Goal: Use online tool/utility: Utilize a website feature to perform a specific function

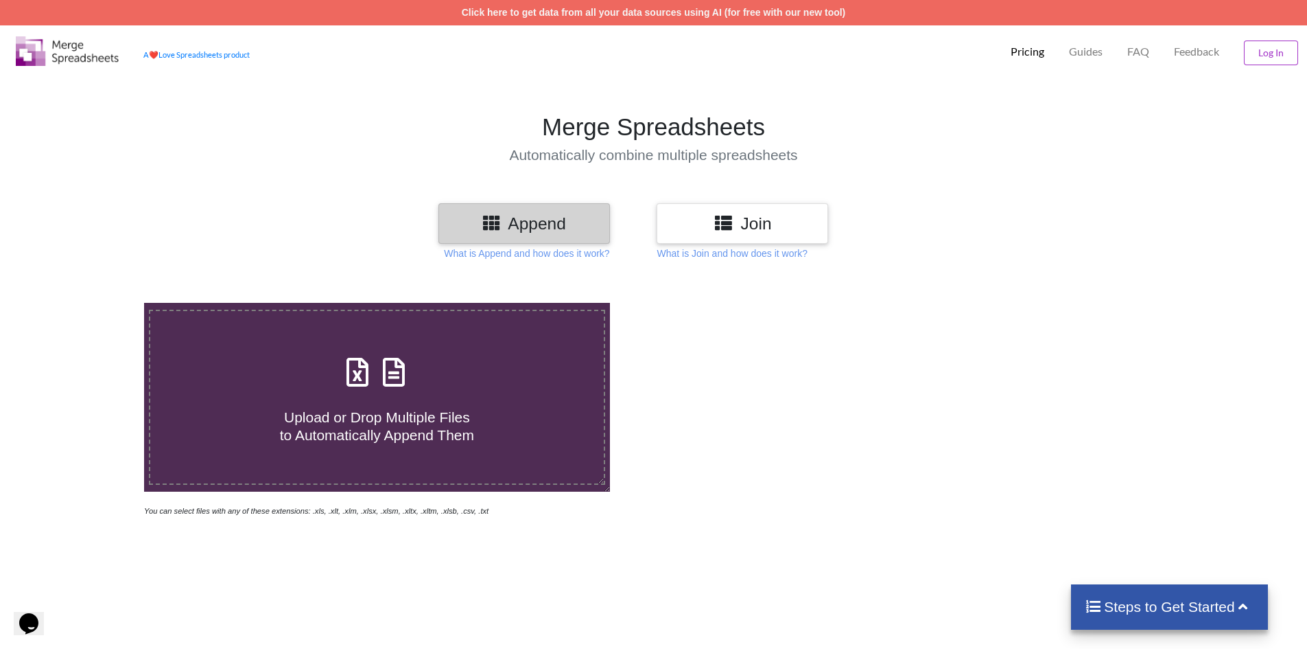
click at [395, 415] on span "Upload or Drop Multiple Files to Automatically Append Them" at bounding box center [377, 425] width 194 height 33
click at [93, 303] on input "Upload or Drop Multiple Files to Automatically Append Them" at bounding box center [93, 303] width 0 height 0
type input "C:\fakepath\Dual_Credit.csv"
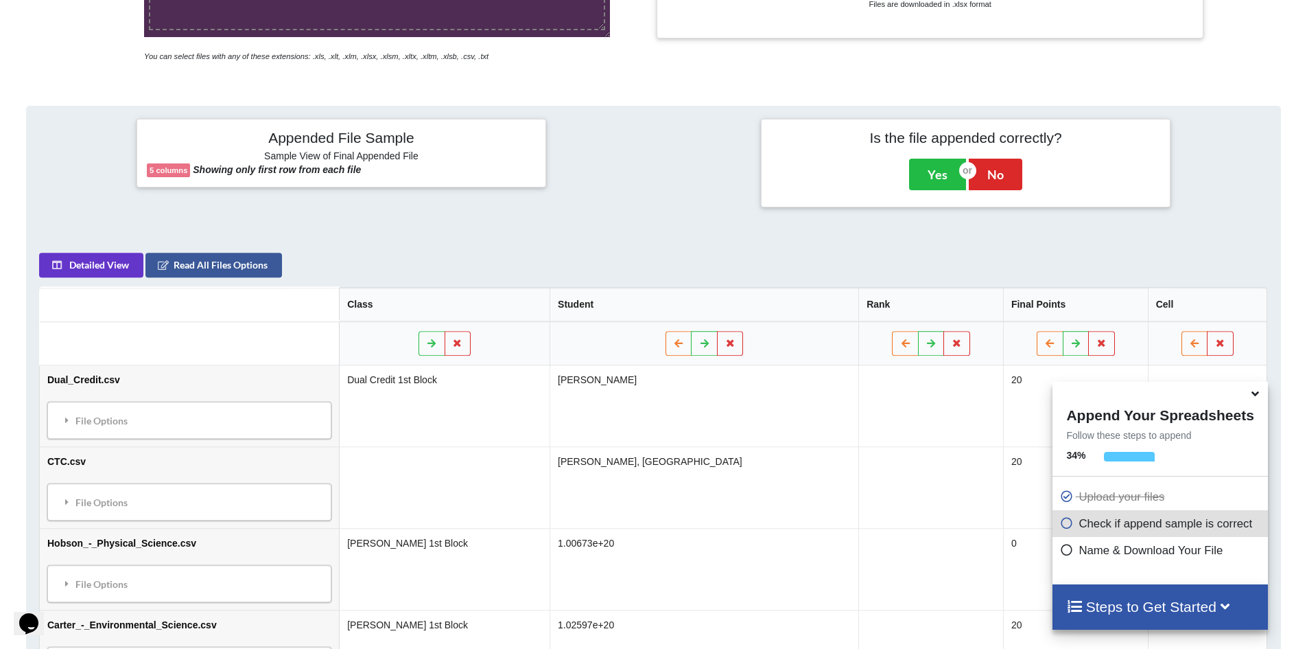
scroll to position [423, 0]
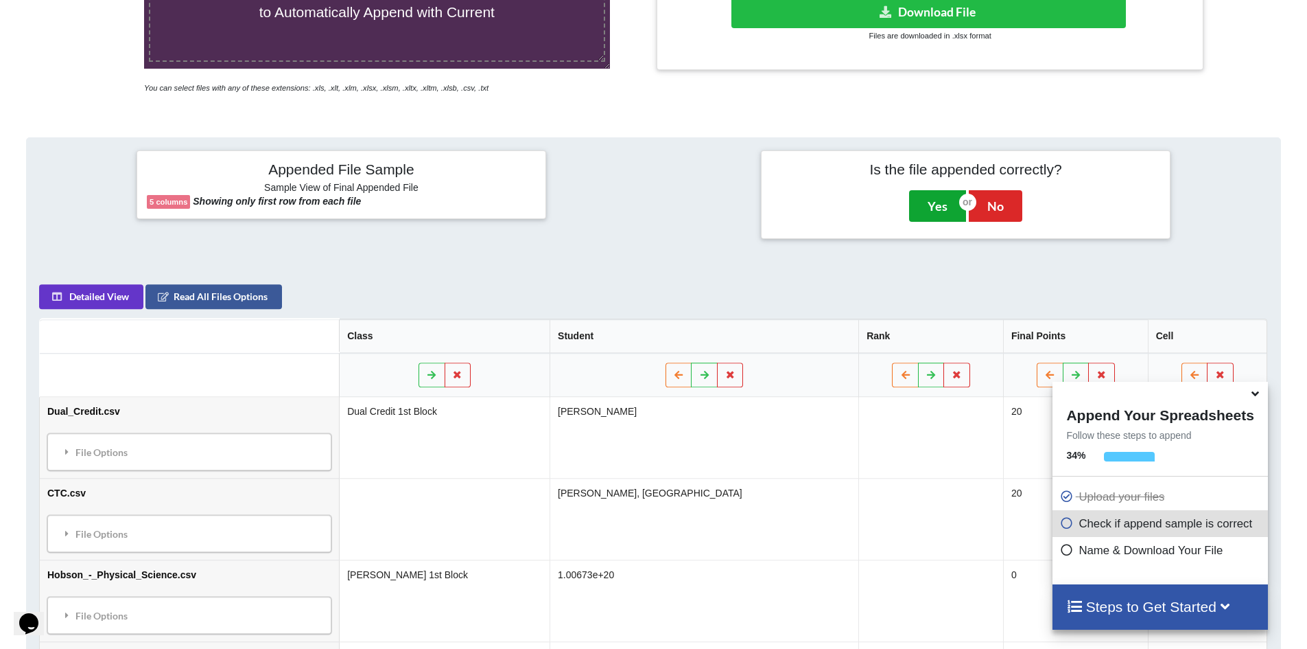
click at [924, 207] on button "Yes" at bounding box center [937, 206] width 57 height 32
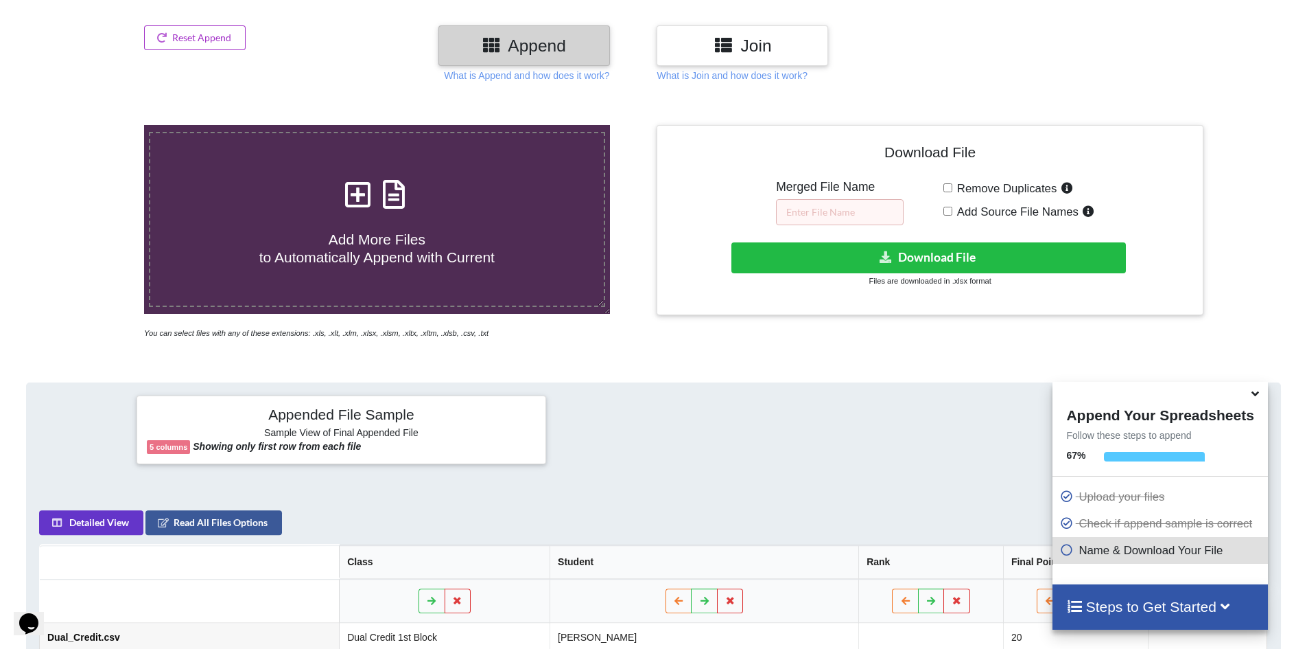
scroll to position [165, 0]
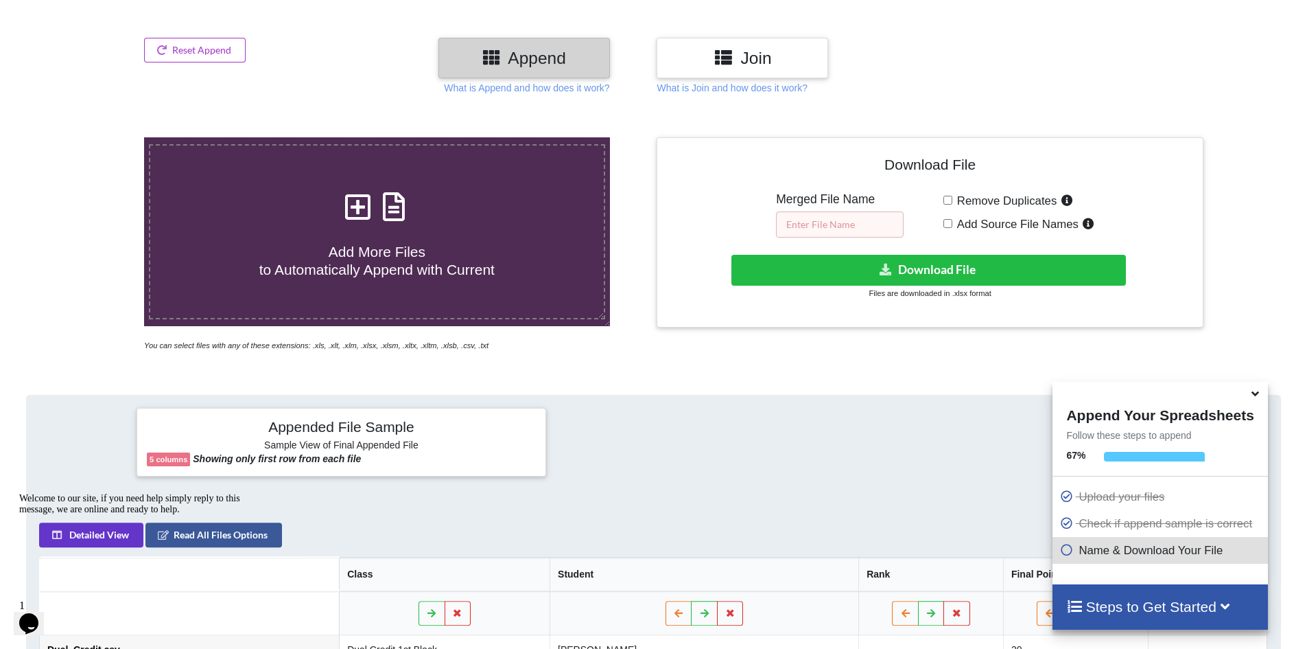
click at [817, 218] on input "text" at bounding box center [840, 224] width 128 height 26
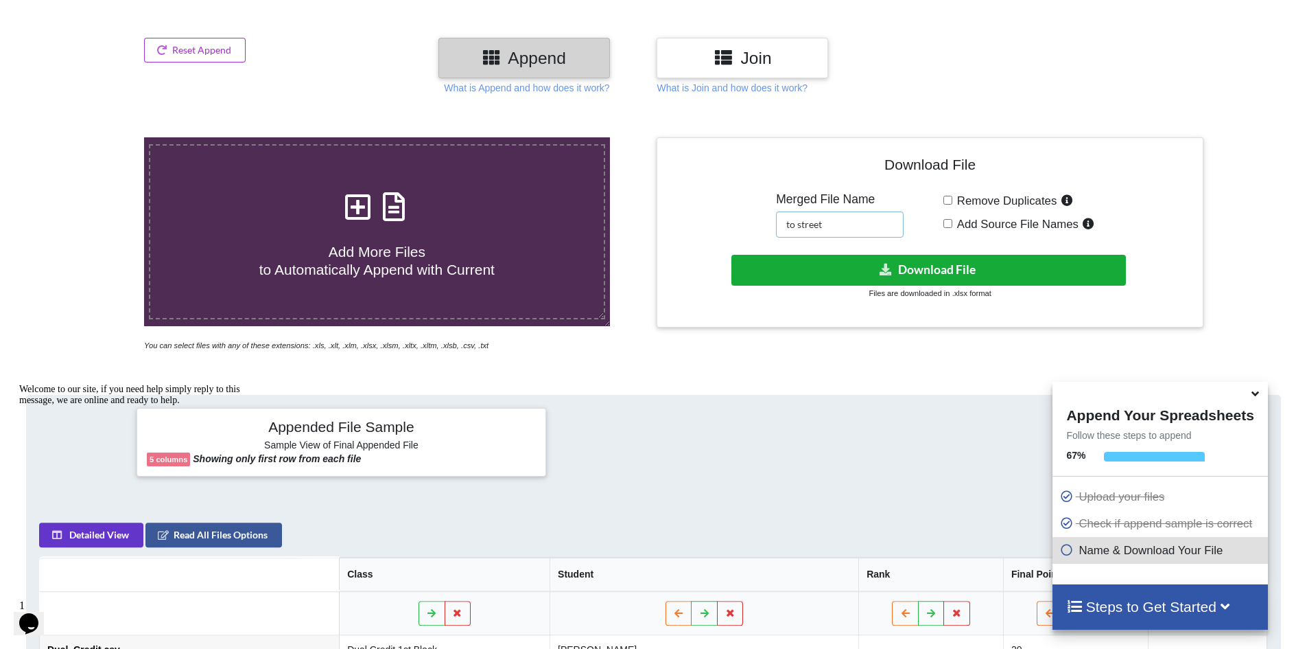
type input "to street"
click at [925, 268] on button "Download File" at bounding box center [929, 270] width 395 height 31
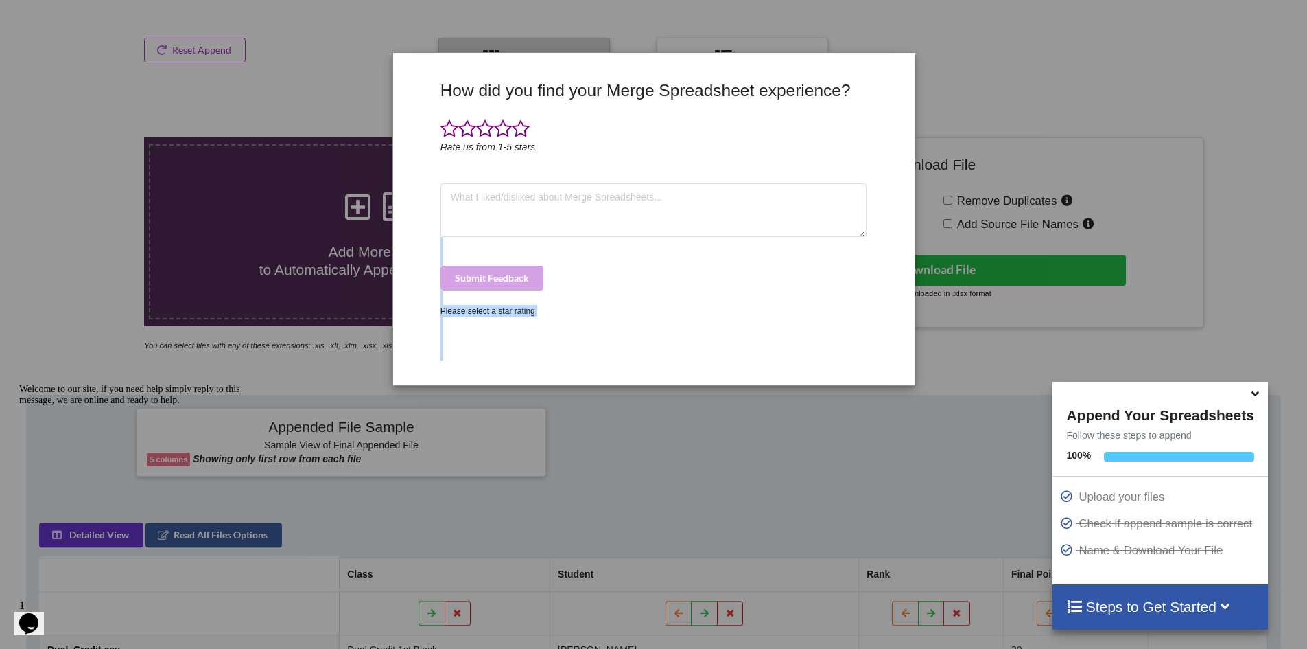
drag, startPoint x: 706, startPoint y: 443, endPoint x: 576, endPoint y: 191, distance: 284.2
click at [596, 242] on div "How did you find your Merge Spreadsheet experience? Rate us from 1-5 stars Subm…" at bounding box center [653, 324] width 1307 height 649
click at [522, 122] on span at bounding box center [521, 128] width 18 height 19
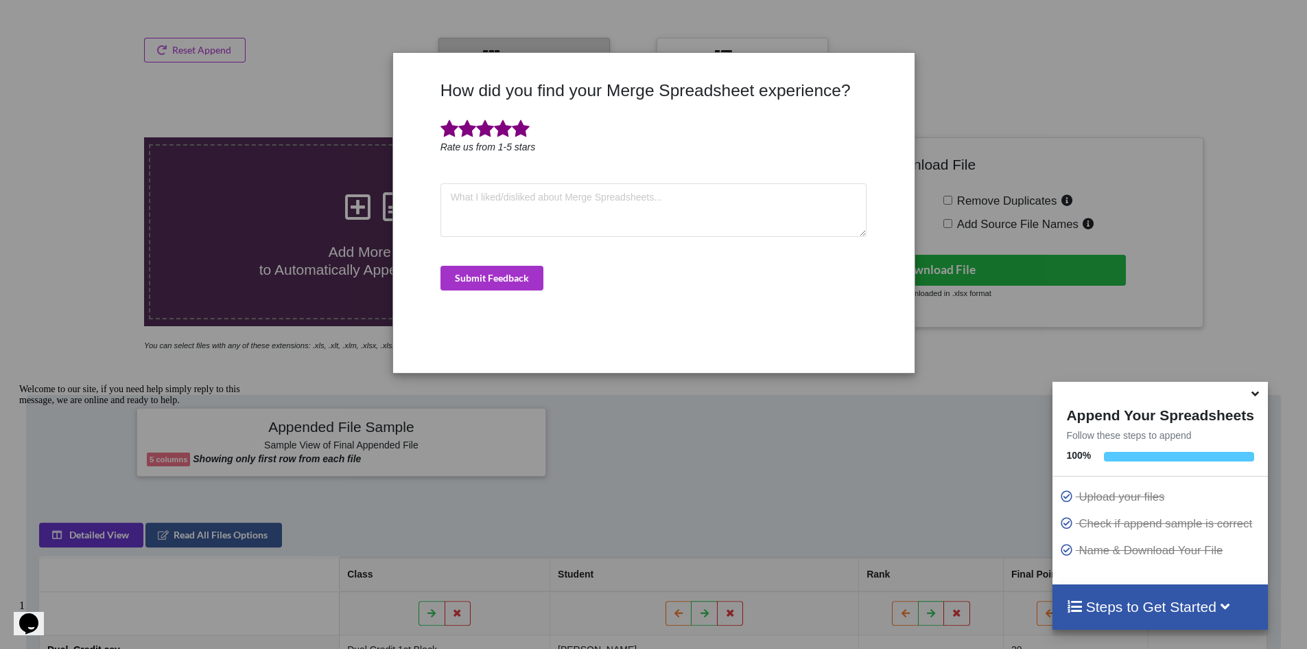
click at [660, 472] on div "How did you find your Merge Spreadsheet experience? Rate us from 1-5 stars Subm…" at bounding box center [653, 324] width 1307 height 649
click at [509, 283] on button "Submit Feedback" at bounding box center [492, 278] width 103 height 25
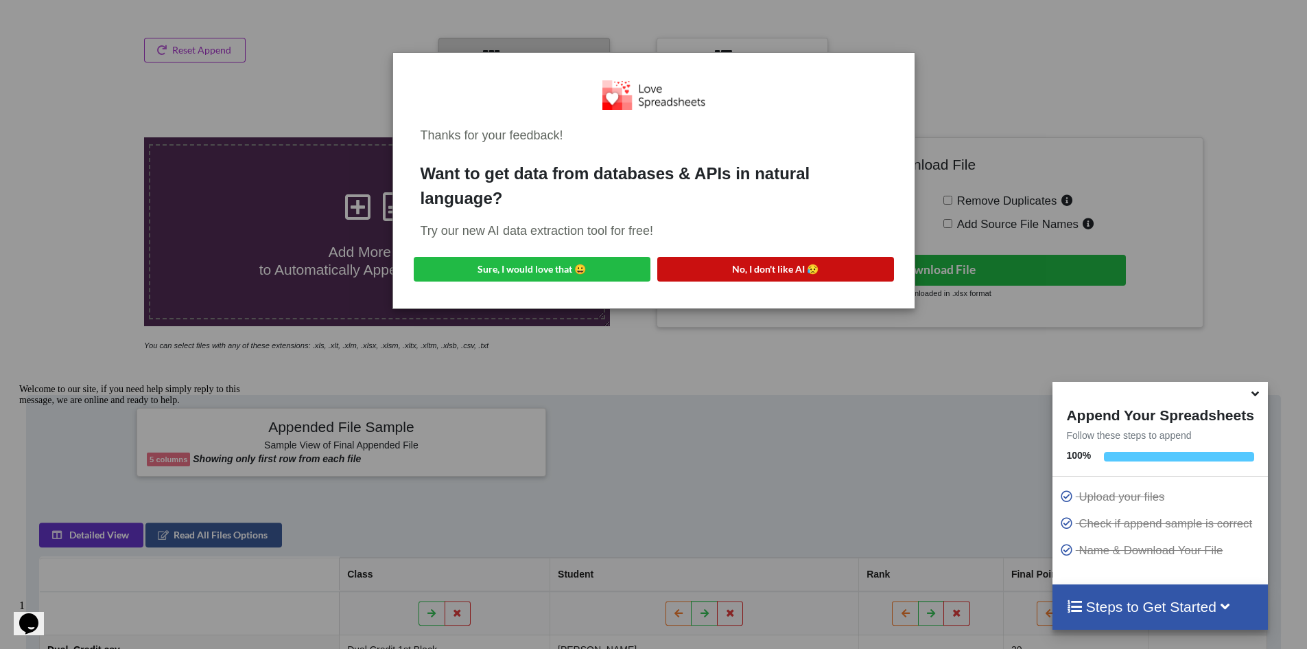
click at [679, 270] on button "No, I don't like AI 😥" at bounding box center [775, 269] width 237 height 25
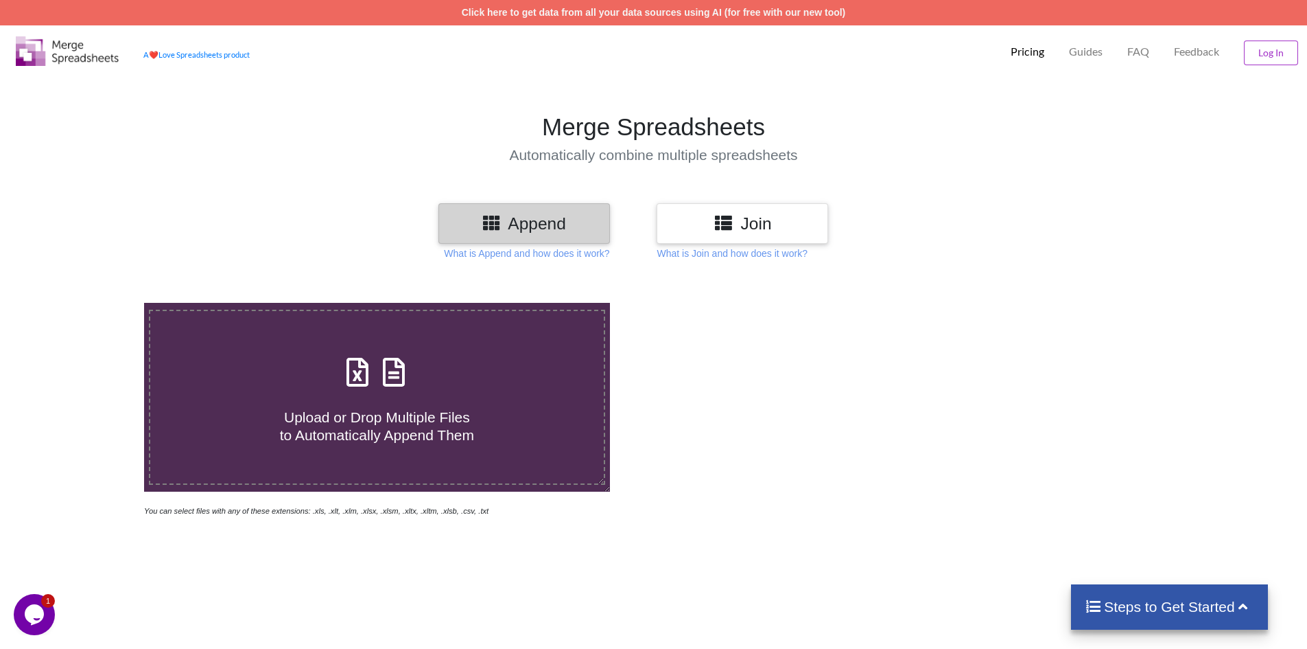
click at [362, 376] on icon at bounding box center [357, 365] width 34 height 29
click at [93, 303] on input "Upload or Drop Multiple Files to Automatically Append Them" at bounding box center [93, 303] width 0 height 0
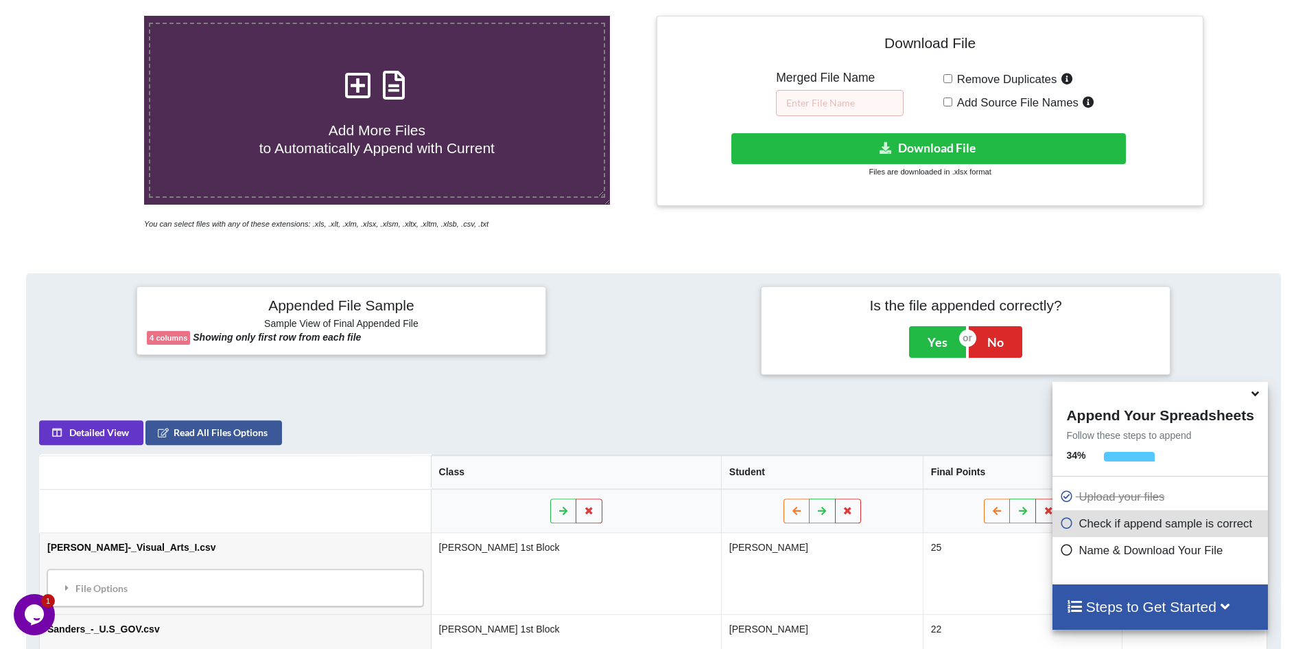
scroll to position [285, 0]
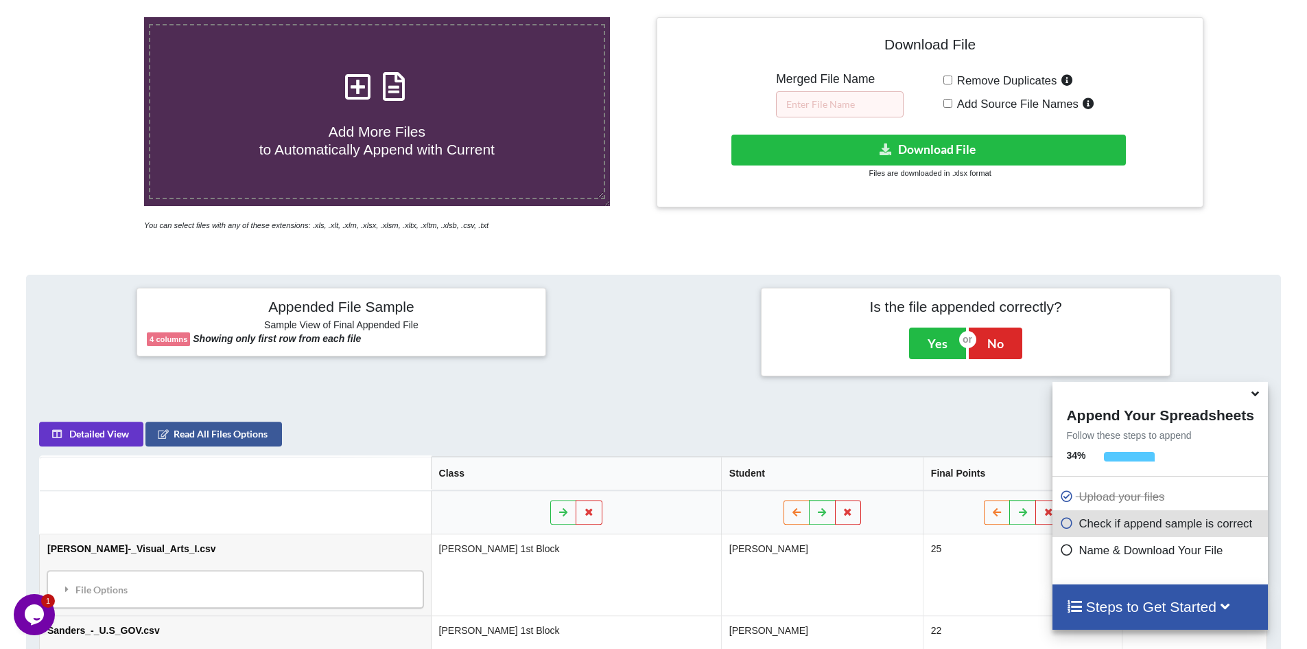
click at [372, 126] on span "Add More Files to Automatically Append with Current" at bounding box center [376, 140] width 235 height 33
click at [93, 17] on input "Add More Files to Automatically Append with Current" at bounding box center [93, 17] width 0 height 0
type input "C:\fakepath\Anderson_-_Foundations_of_Algebra .csv"
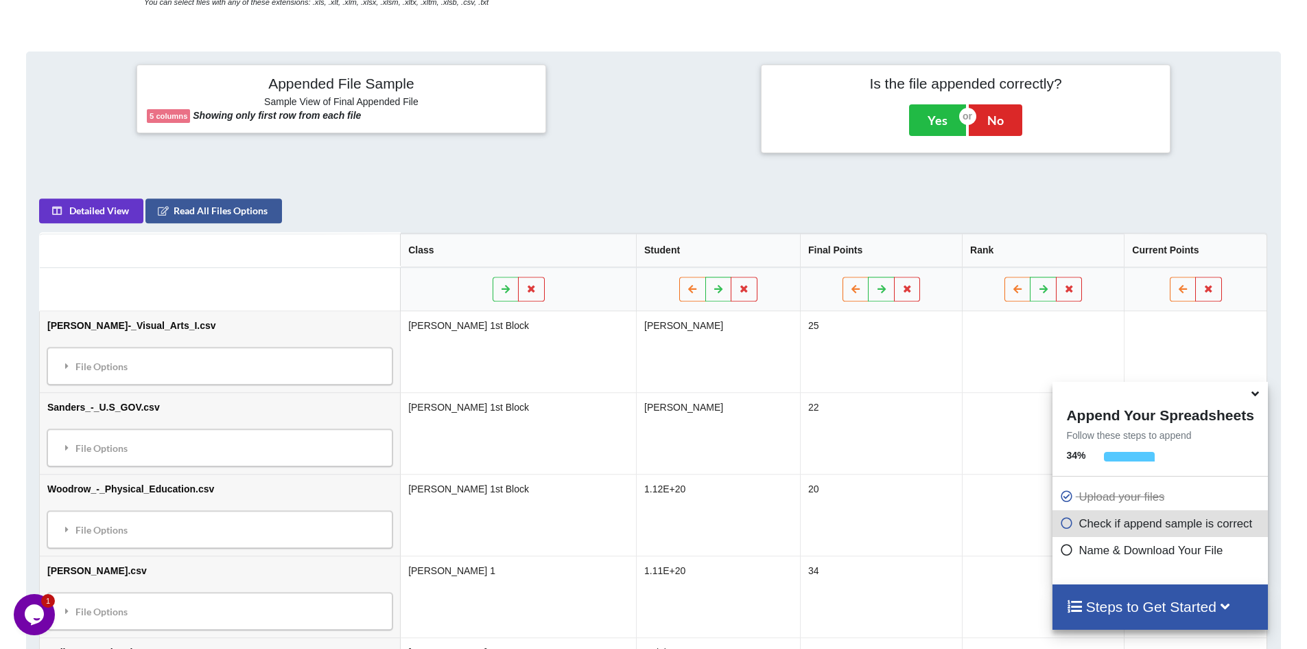
scroll to position [560, 0]
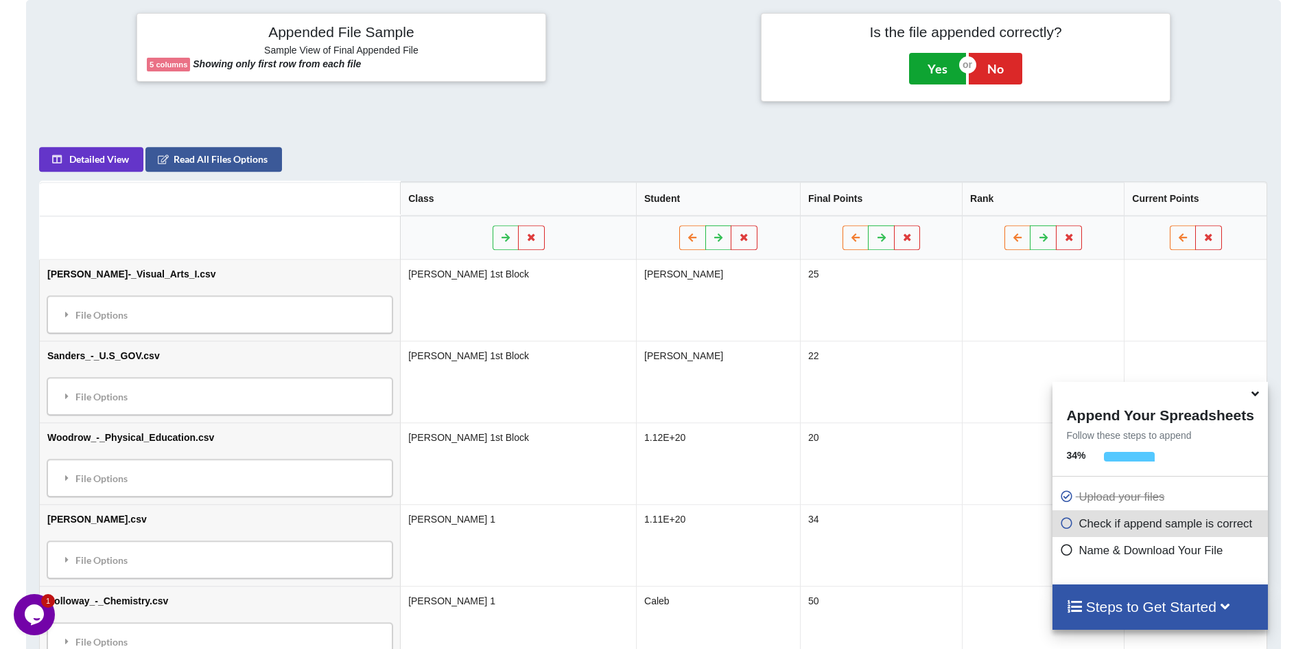
click at [931, 75] on button "Yes" at bounding box center [937, 69] width 57 height 32
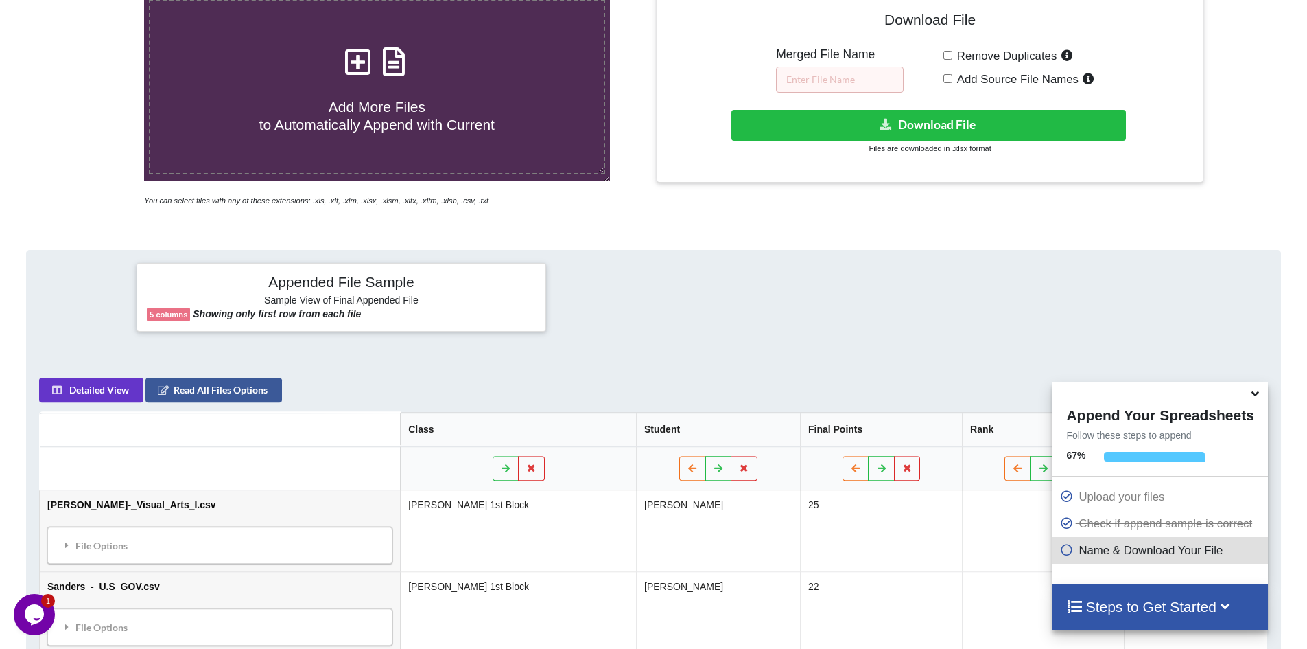
scroll to position [303, 0]
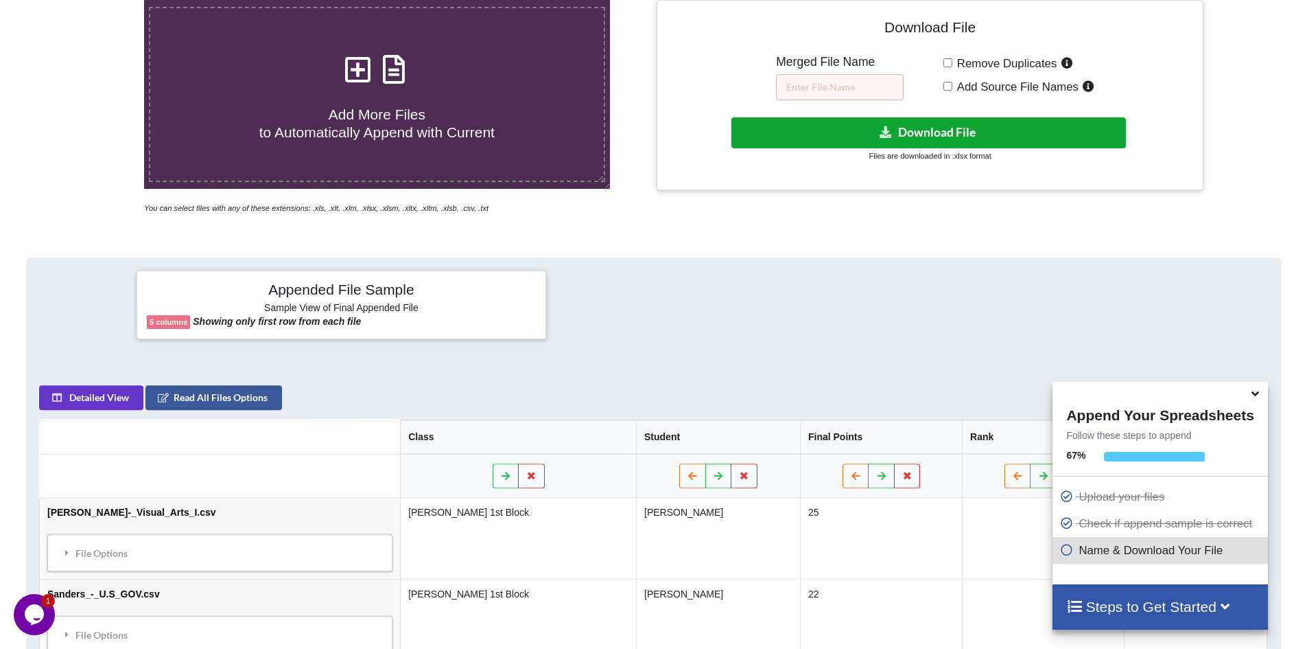
click at [867, 132] on button "Download File" at bounding box center [929, 132] width 395 height 31
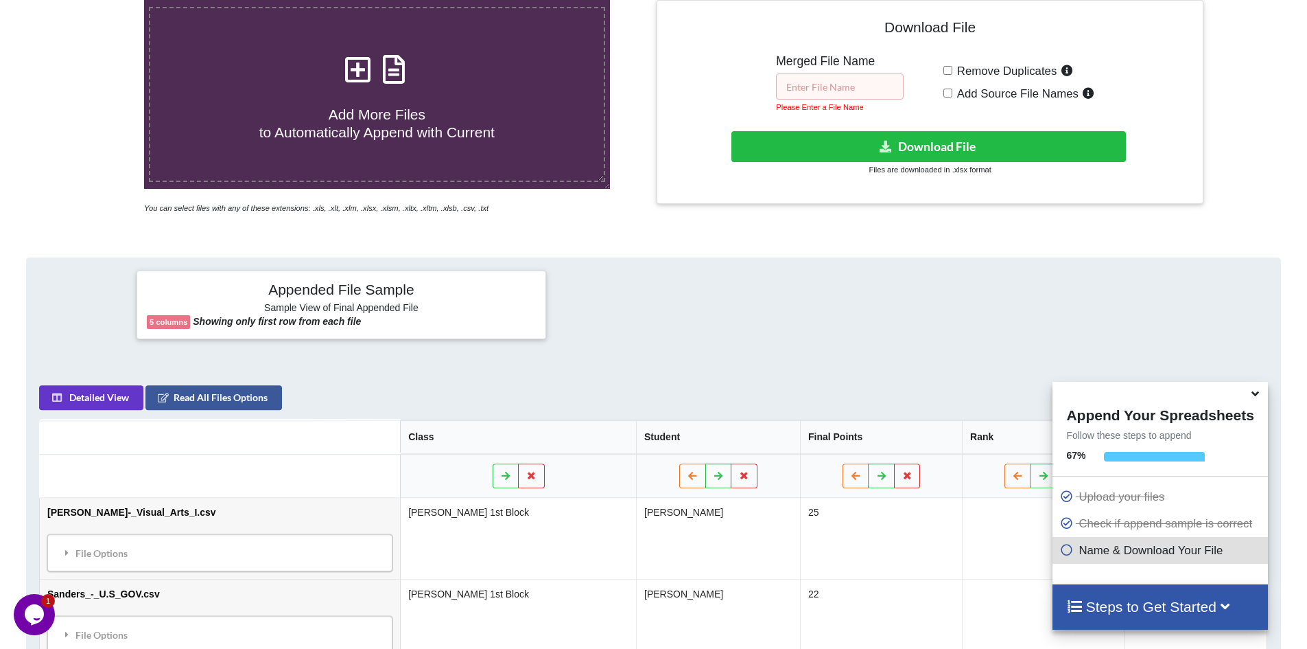
click at [835, 81] on input "text" at bounding box center [840, 86] width 128 height 26
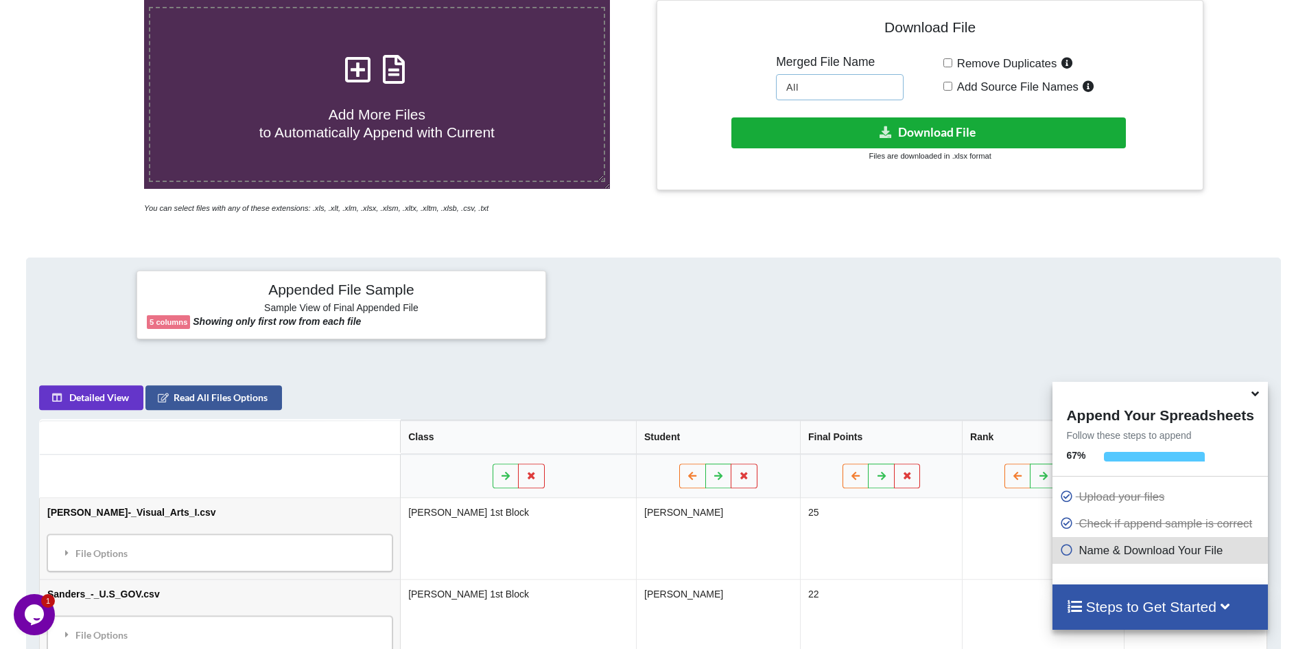
type input "All"
click at [964, 135] on button "Download File" at bounding box center [929, 132] width 395 height 31
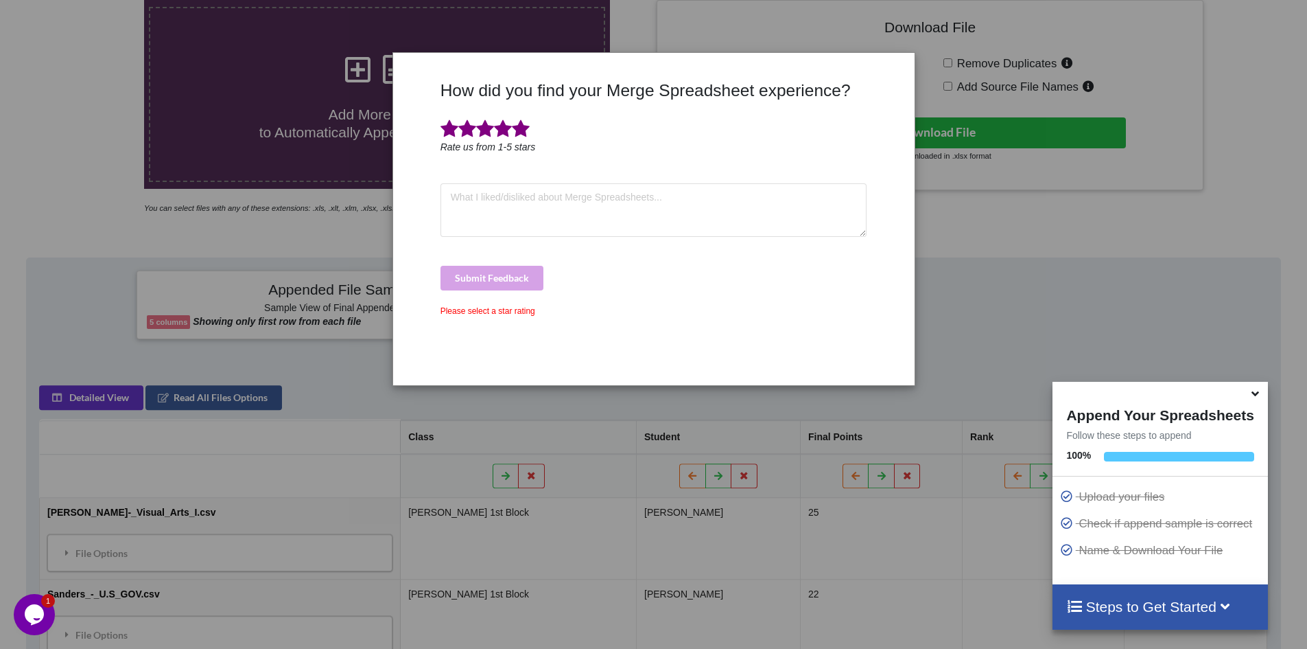
click at [522, 131] on span at bounding box center [521, 128] width 18 height 19
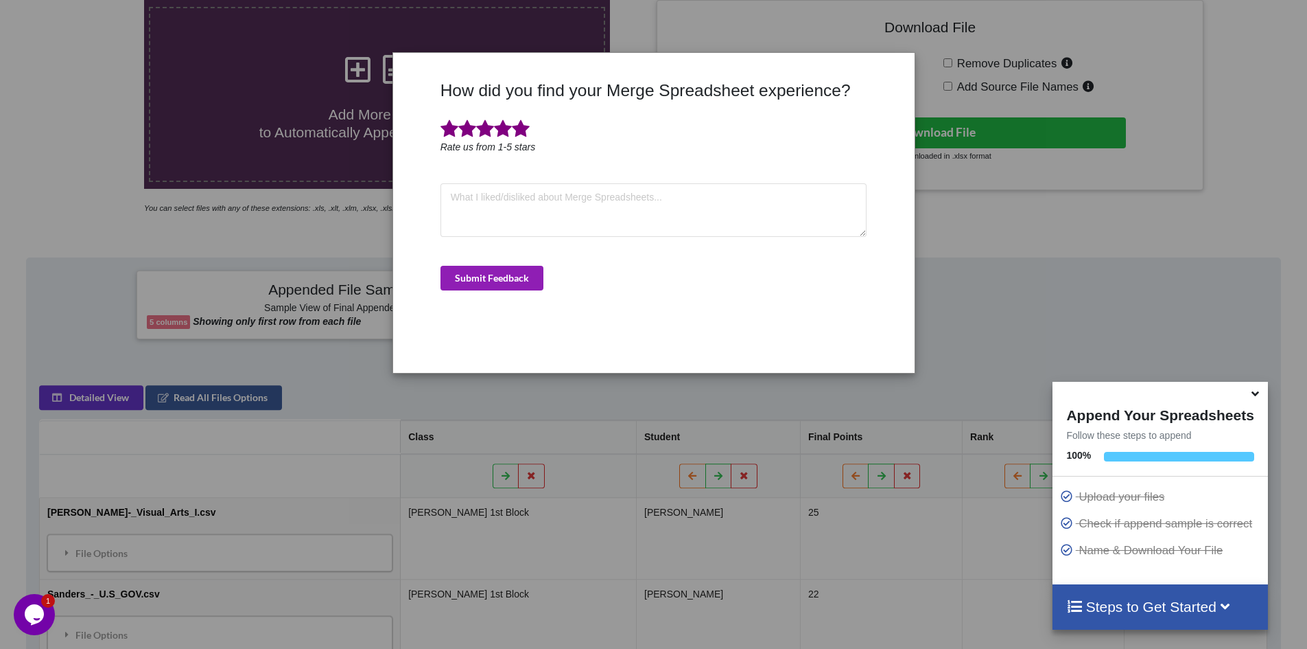
click at [482, 281] on button "Submit Feedback" at bounding box center [492, 278] width 103 height 25
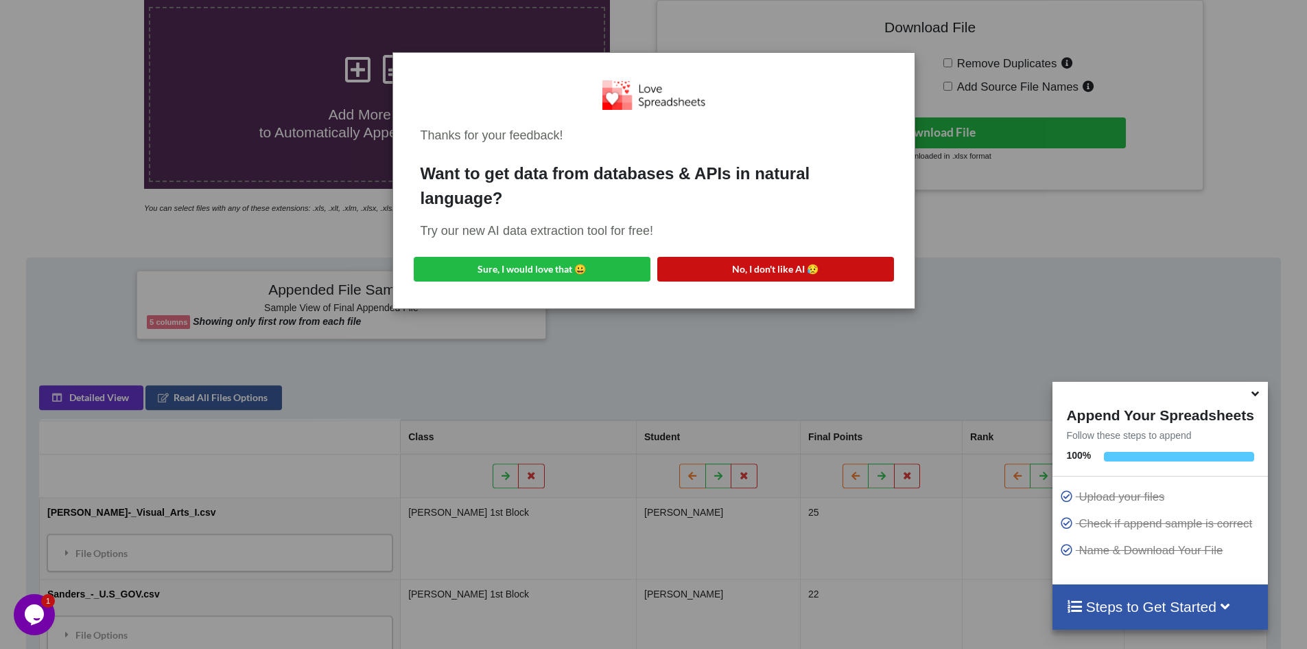
click at [800, 265] on button "No, I don't like AI 😥" at bounding box center [775, 269] width 237 height 25
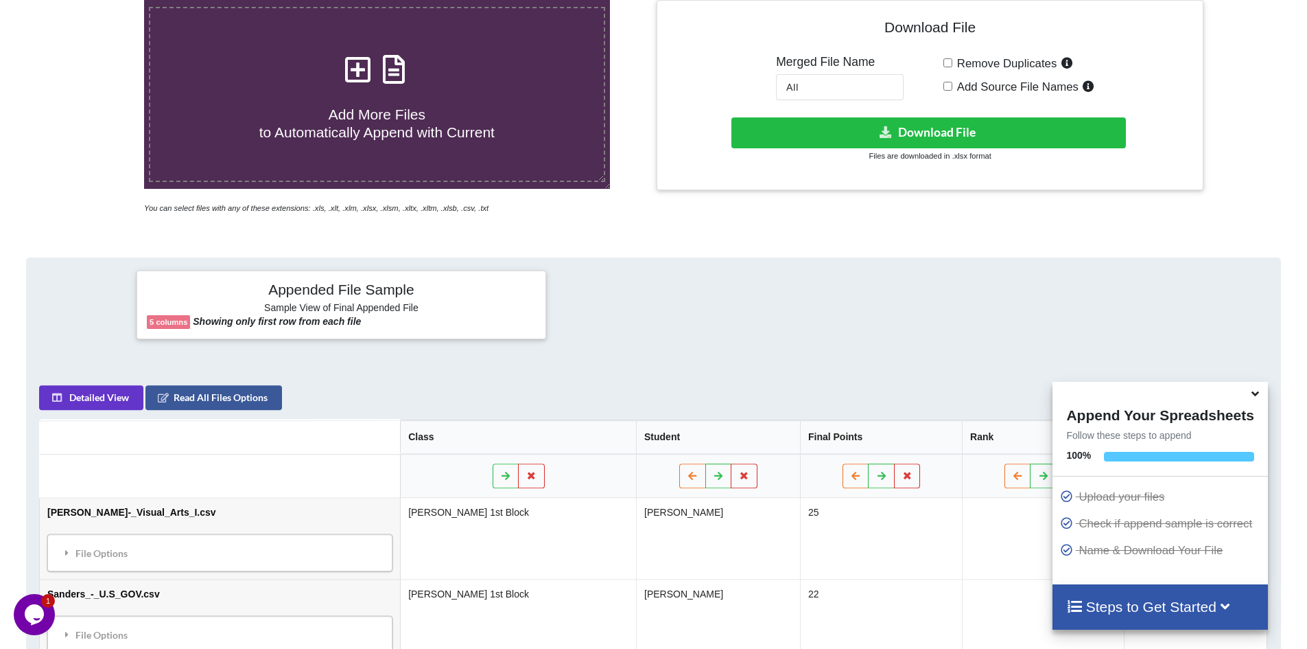
click at [390, 116] on span "Add More Files to Automatically Append with Current" at bounding box center [376, 122] width 235 height 33
click at [93, 0] on input "Add More Files to Automatically Append with Current" at bounding box center [93, 0] width 0 height 0
type input "C:\fakepath\All_131.xlsx"
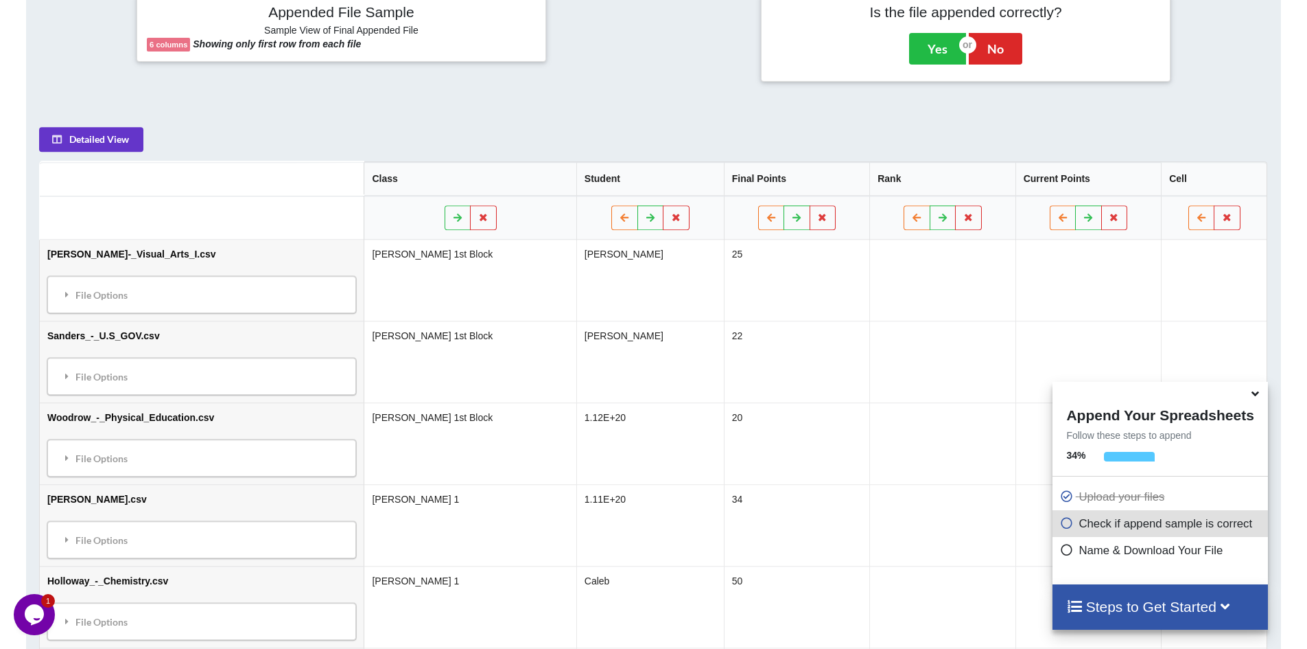
scroll to position [347, 0]
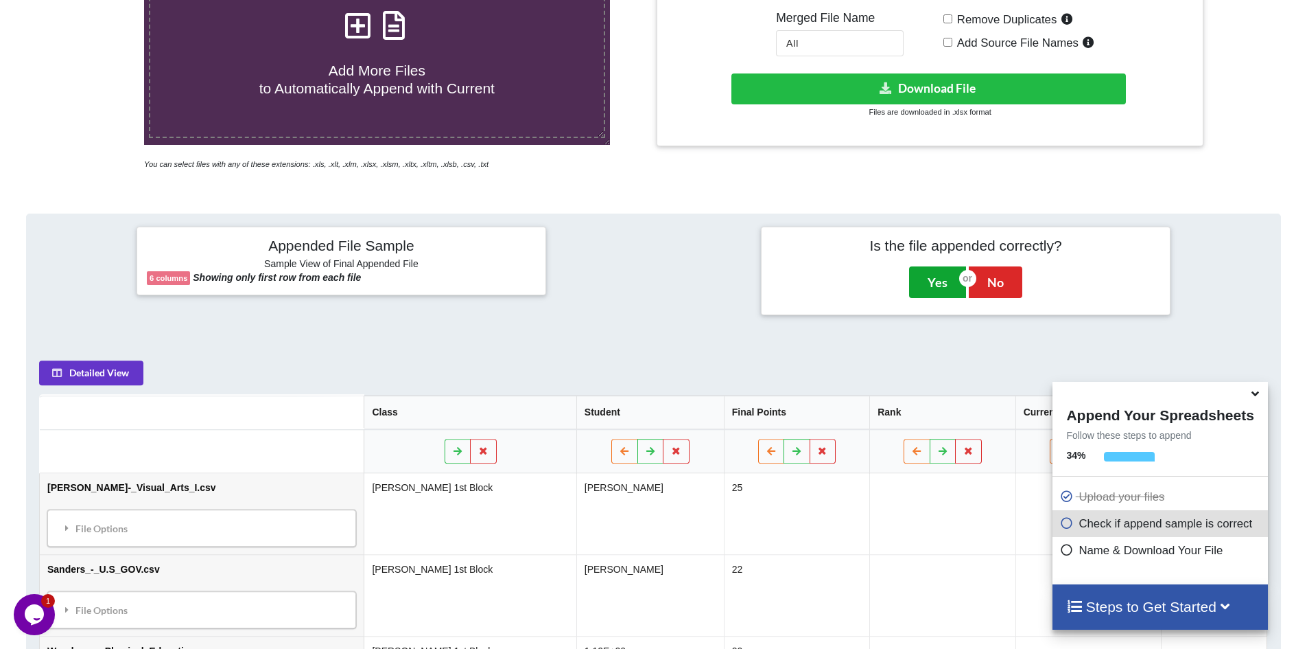
click at [934, 283] on button "Yes" at bounding box center [937, 282] width 57 height 32
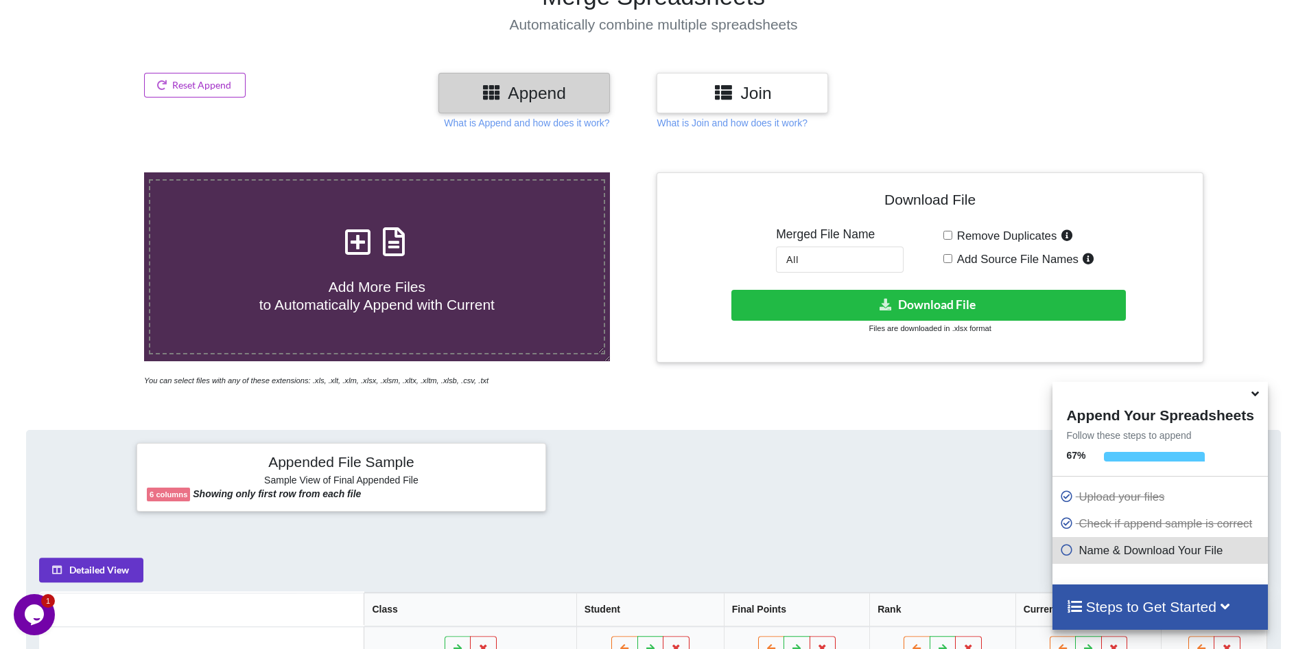
scroll to position [97, 0]
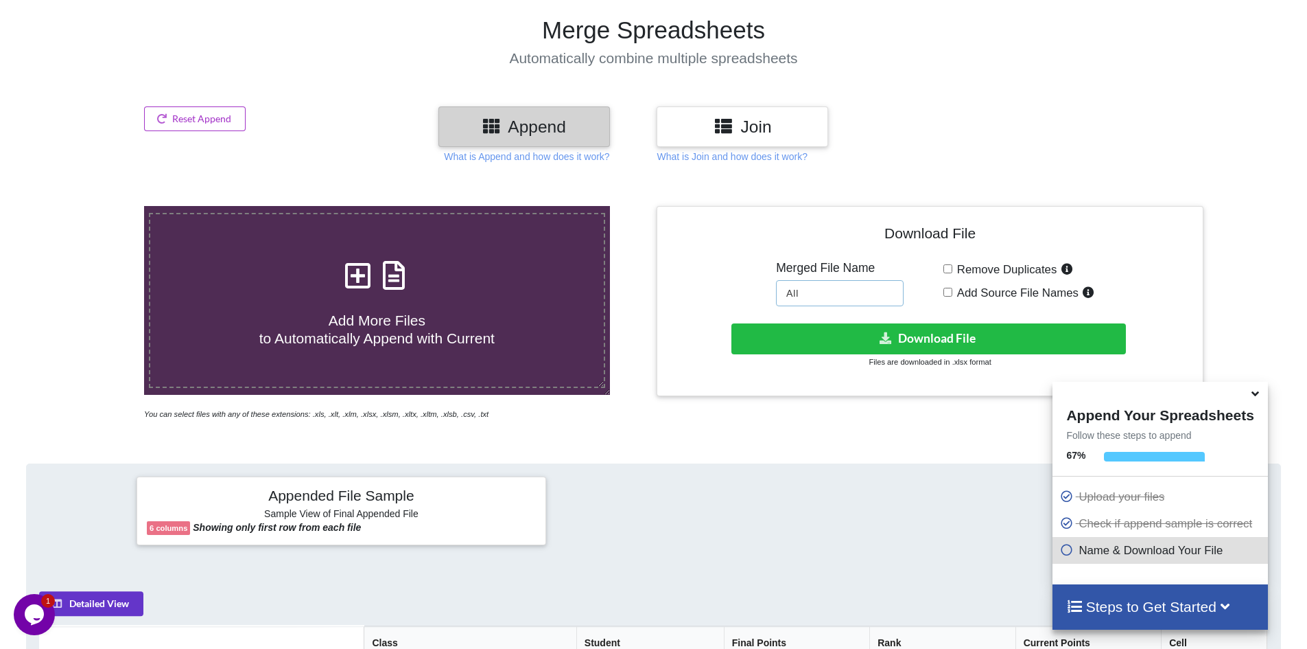
click at [821, 295] on input "All" at bounding box center [840, 293] width 128 height 26
type input "A"
type input "Both"
click at [920, 345] on button "Download File" at bounding box center [929, 338] width 395 height 31
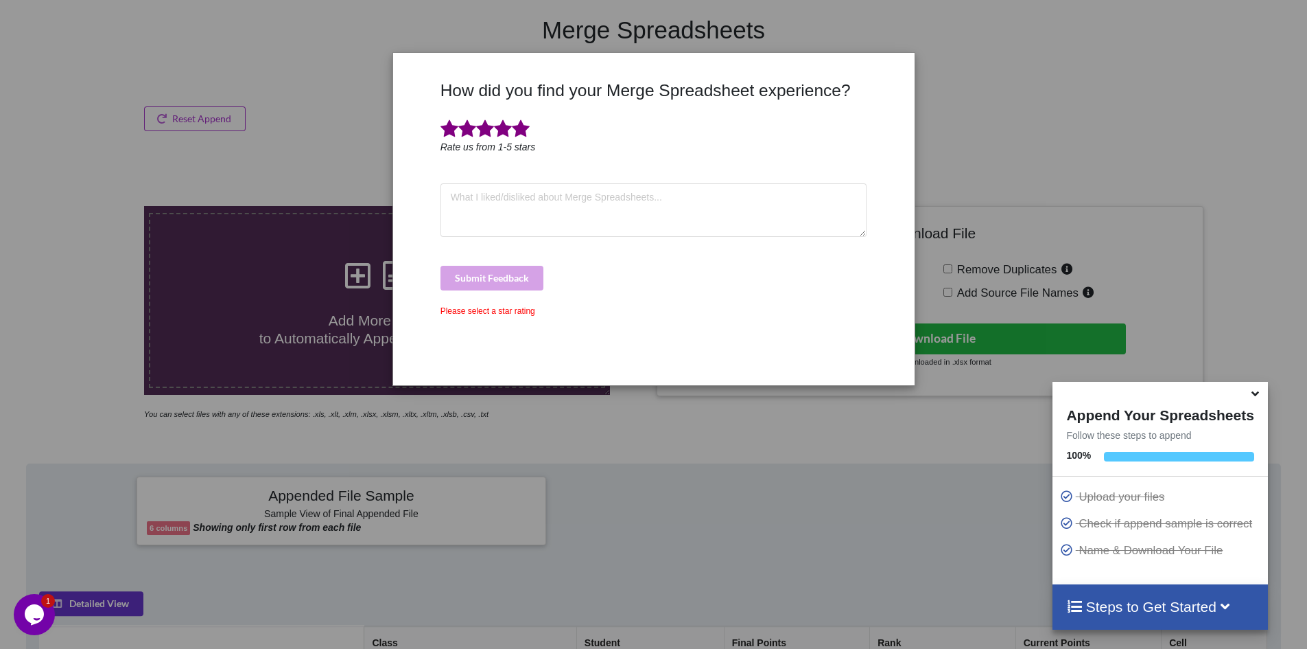
click at [529, 129] on span at bounding box center [521, 128] width 18 height 19
